Goal: Navigation & Orientation: Find specific page/section

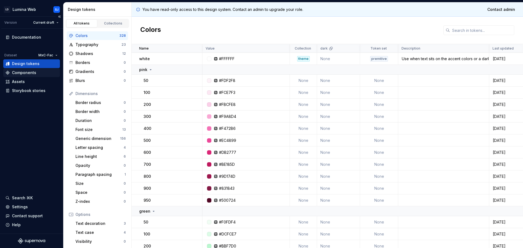
click at [32, 74] on div "Components" at bounding box center [24, 72] width 24 height 5
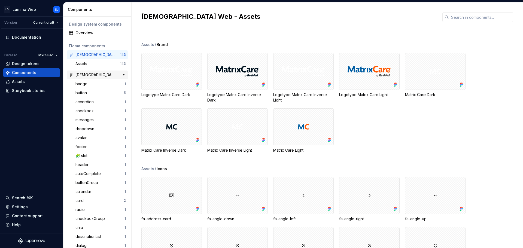
click at [92, 75] on div "[DEMOGRAPHIC_DATA] Web - Core Components" at bounding box center [95, 74] width 41 height 5
